Goal: Connect with others: Participate in discussion

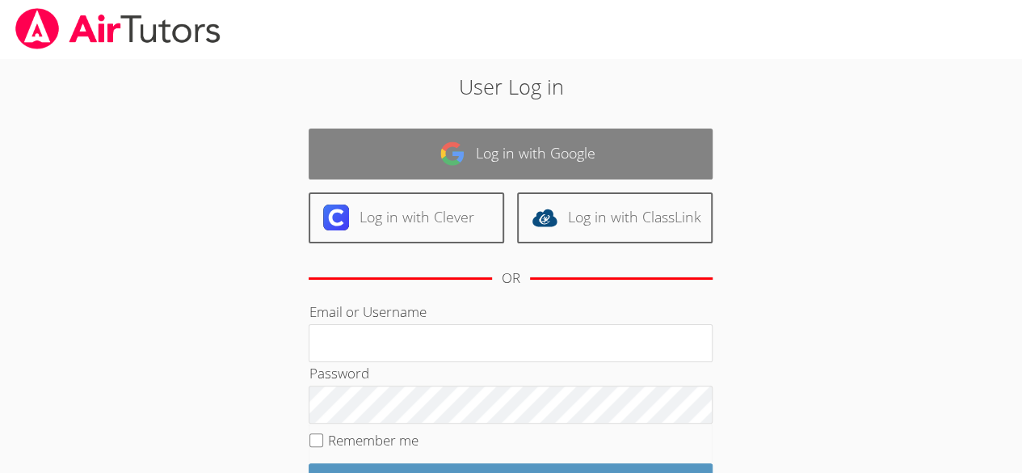
click at [570, 139] on link "Log in with Google" at bounding box center [511, 153] width 404 height 51
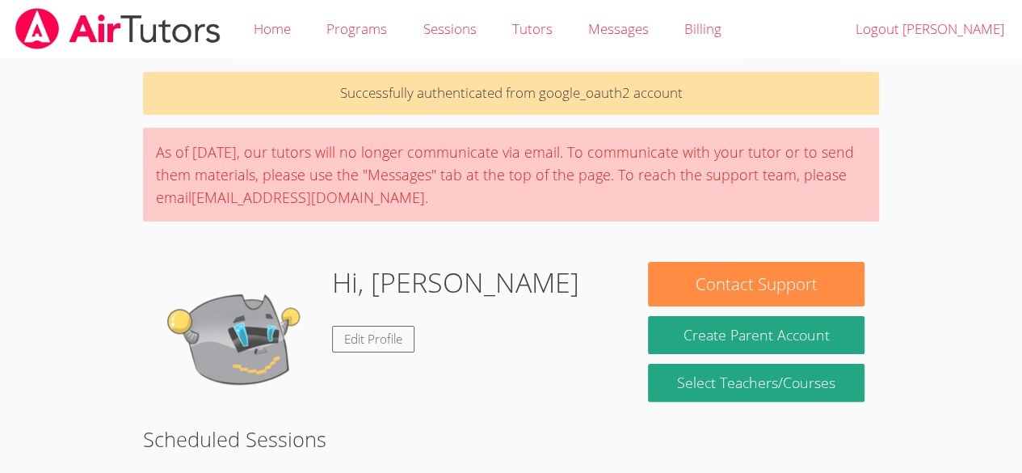
drag, startPoint x: 0, startPoint y: 0, endPoint x: 423, endPoint y: 161, distance: 452.9
click at [423, 161] on div "As of Saturday, March 22nd, our tutors will no longer communicate via email. To…" at bounding box center [511, 175] width 736 height 94
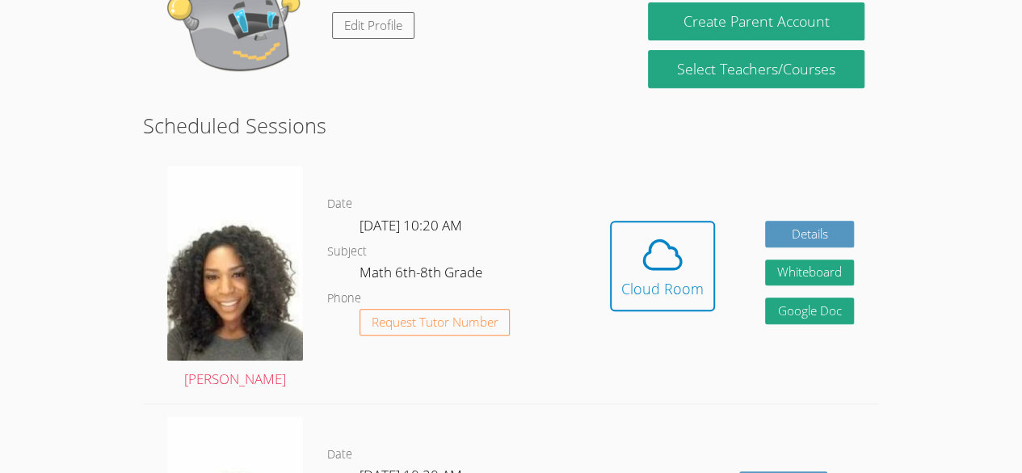
scroll to position [301, 0]
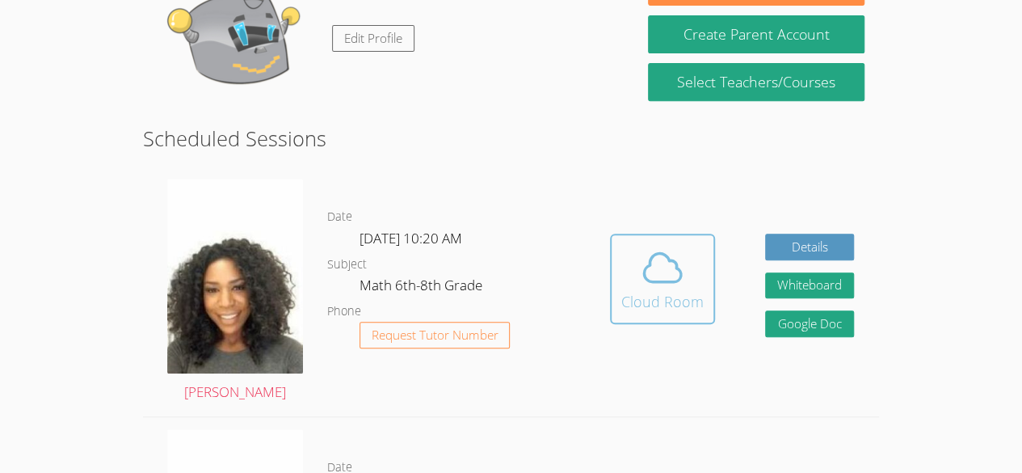
click at [664, 249] on icon at bounding box center [662, 267] width 45 height 45
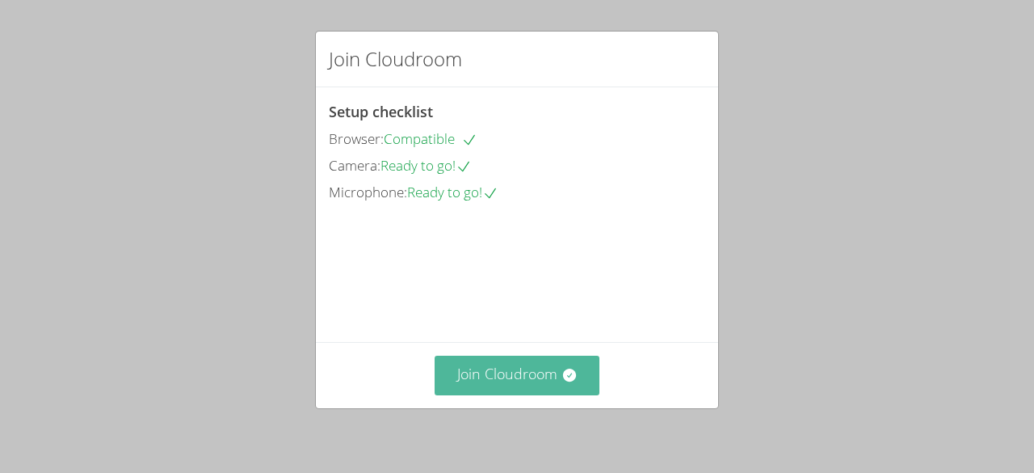
click at [557, 357] on button "Join Cloudroom" at bounding box center [518, 375] width 166 height 40
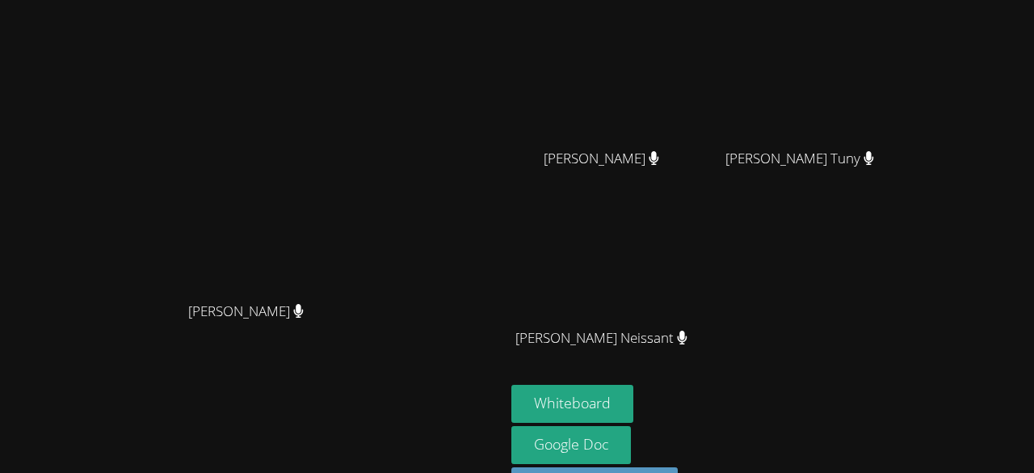
scroll to position [206, 0]
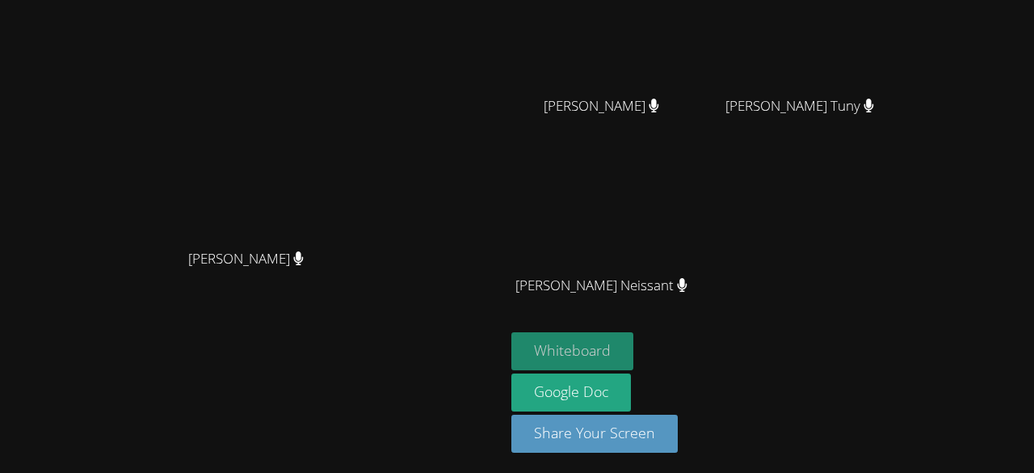
click at [560, 334] on button "Whiteboard" at bounding box center [572, 351] width 122 height 38
